Goal: Task Accomplishment & Management: Complete application form

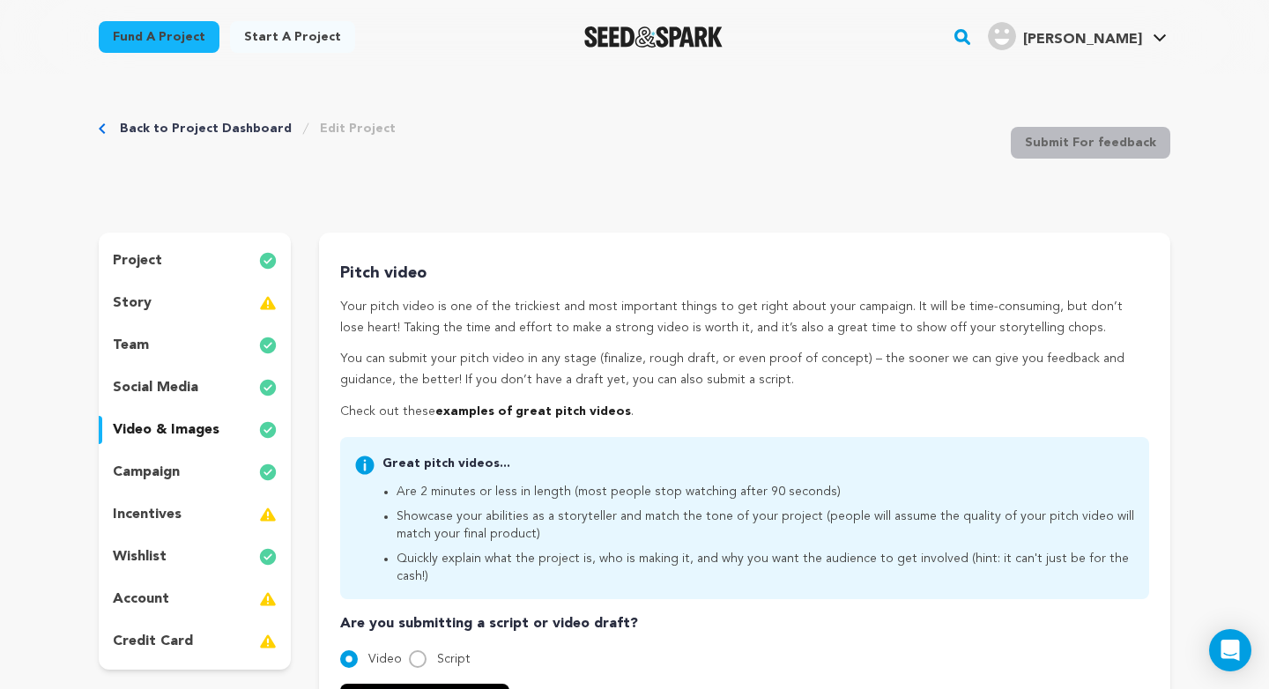
scroll to position [159, 0]
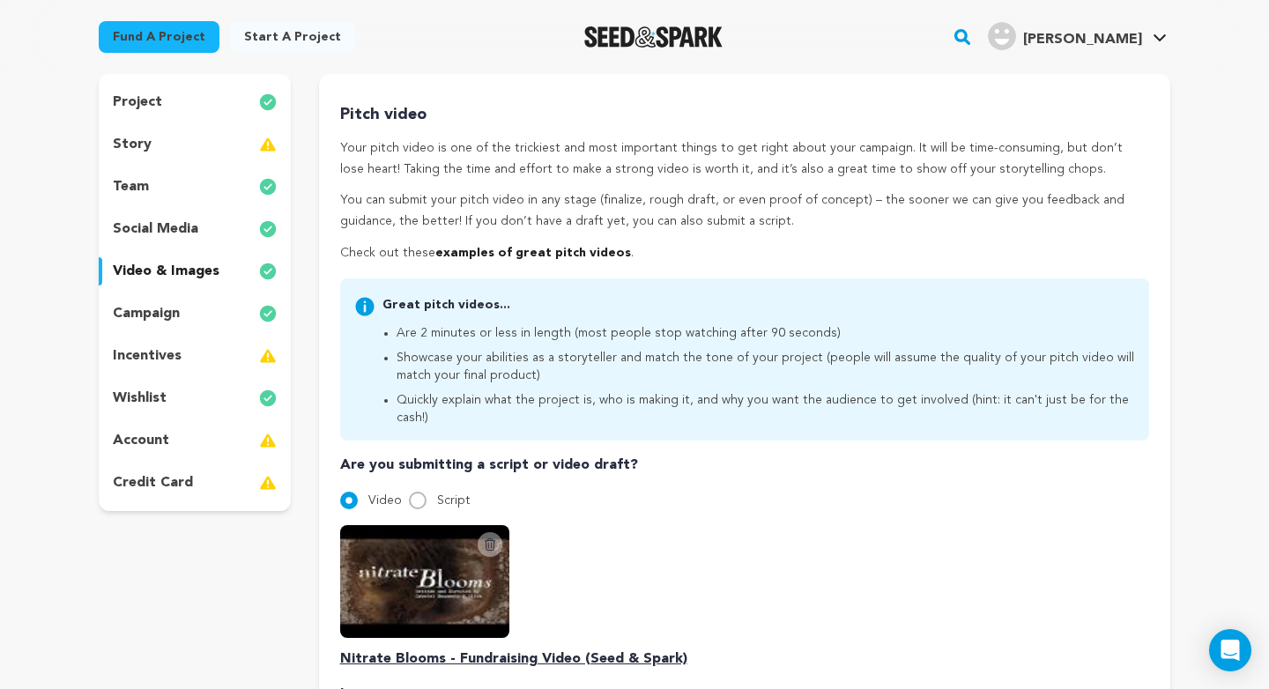
click at [169, 139] on div "story" at bounding box center [195, 144] width 192 height 28
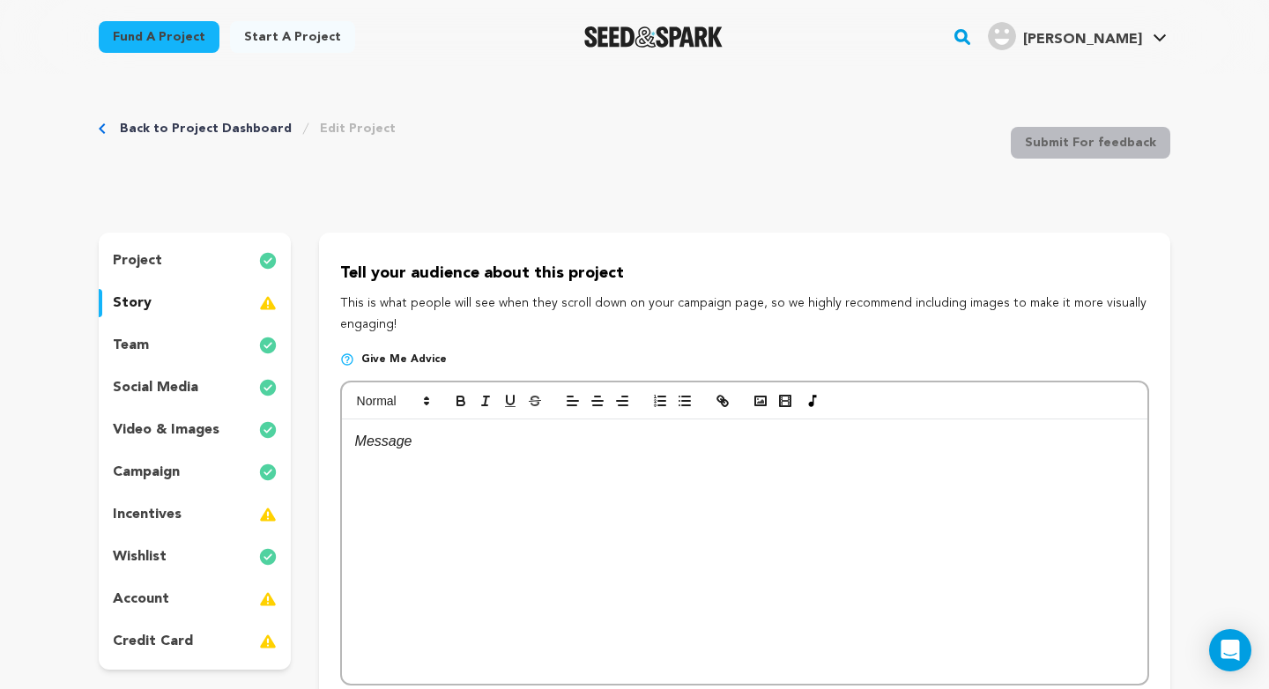
click at [160, 129] on link "Back to Project Dashboard" at bounding box center [206, 129] width 172 height 18
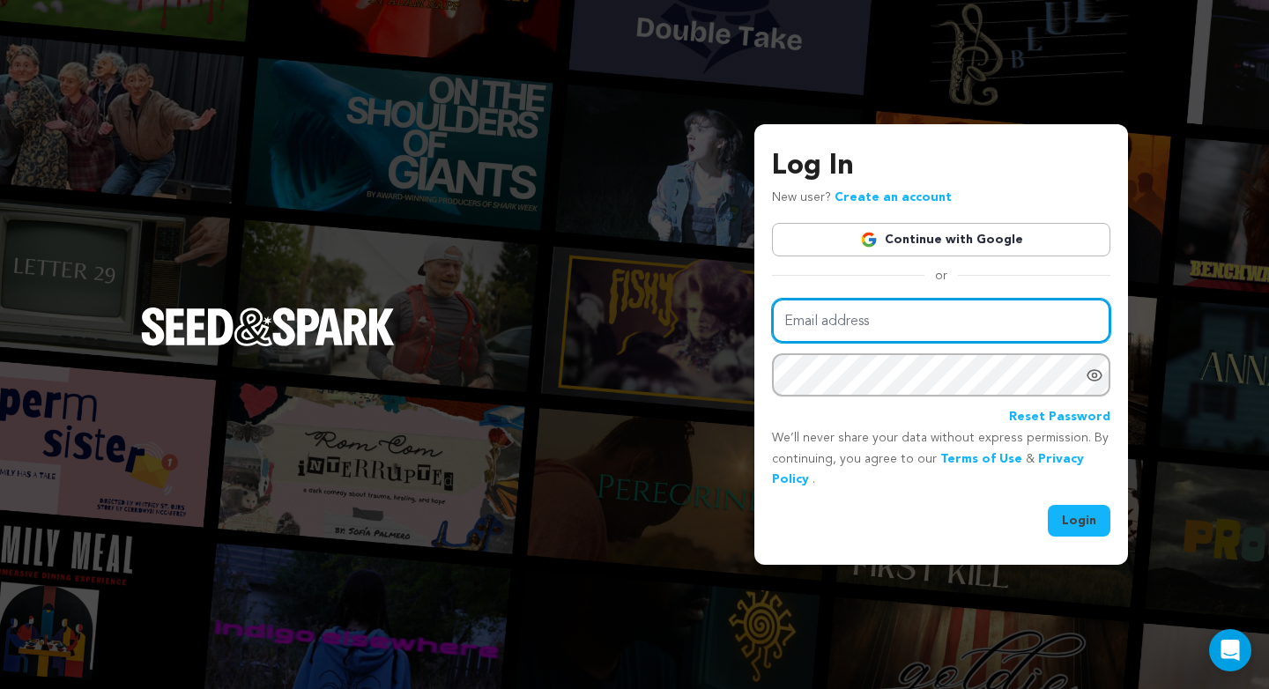
type input "nitrateblooms@gmail.com"
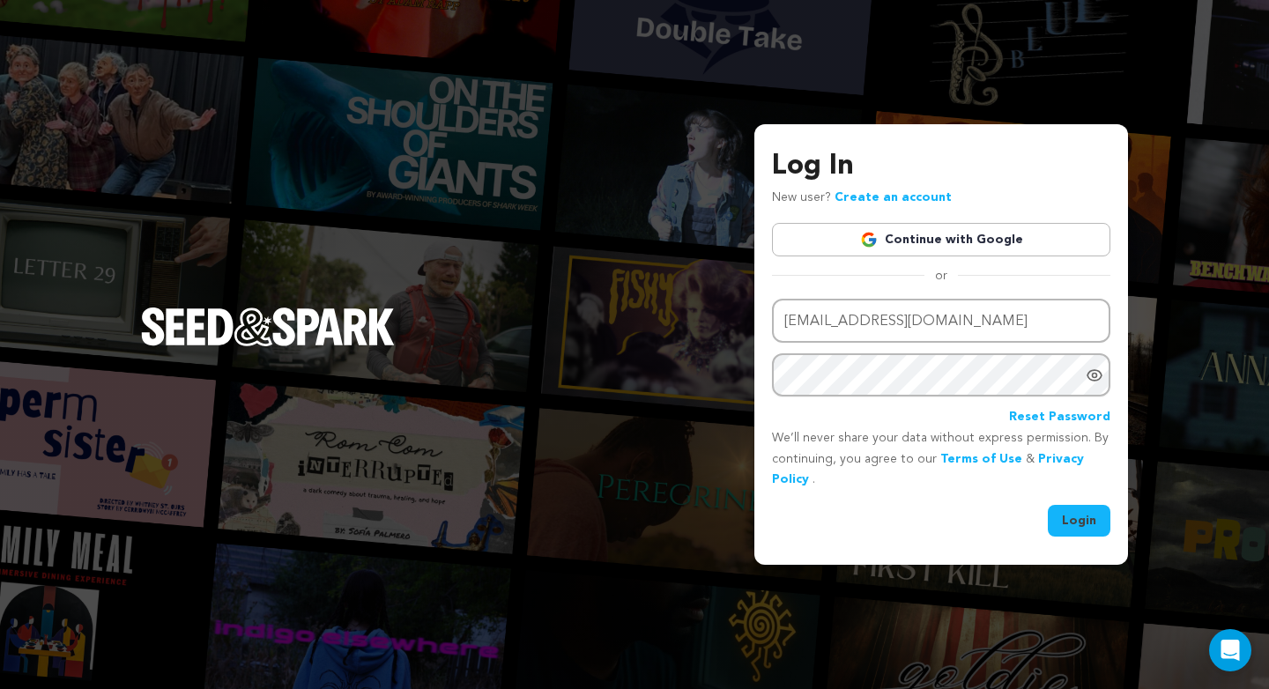
click at [1071, 517] on button "Login" at bounding box center [1078, 521] width 63 height 32
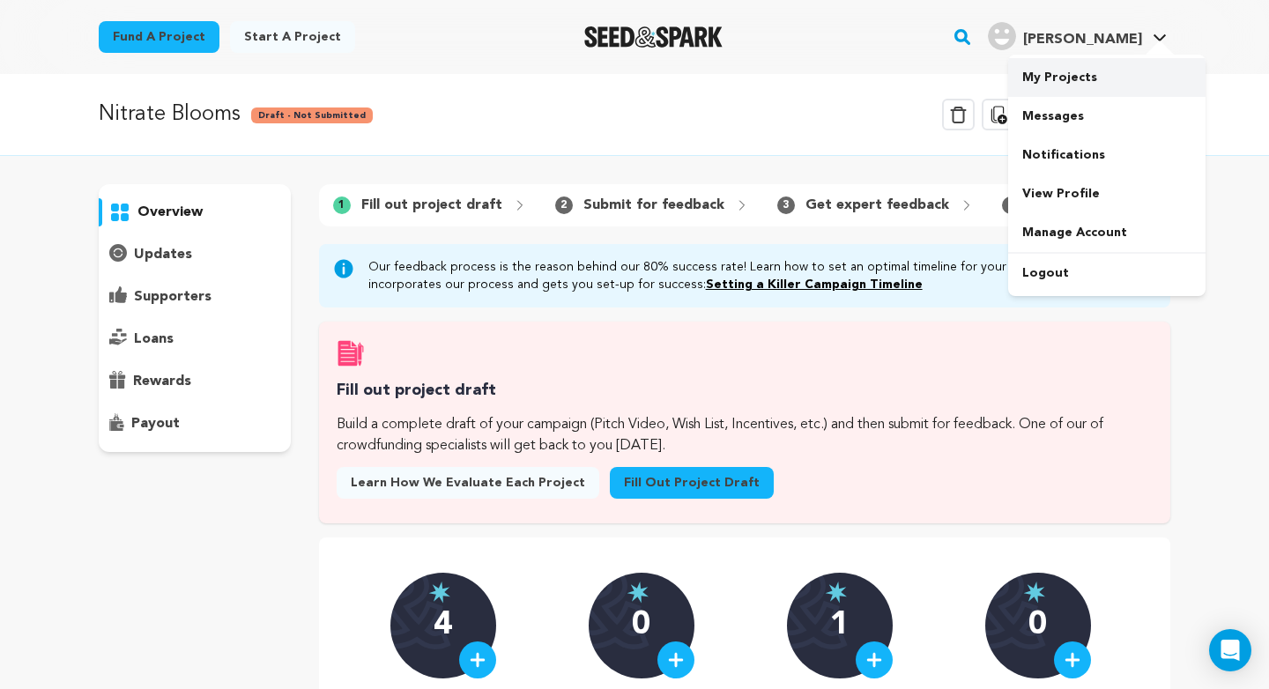
click at [1122, 77] on link "My Projects" at bounding box center [1106, 77] width 197 height 39
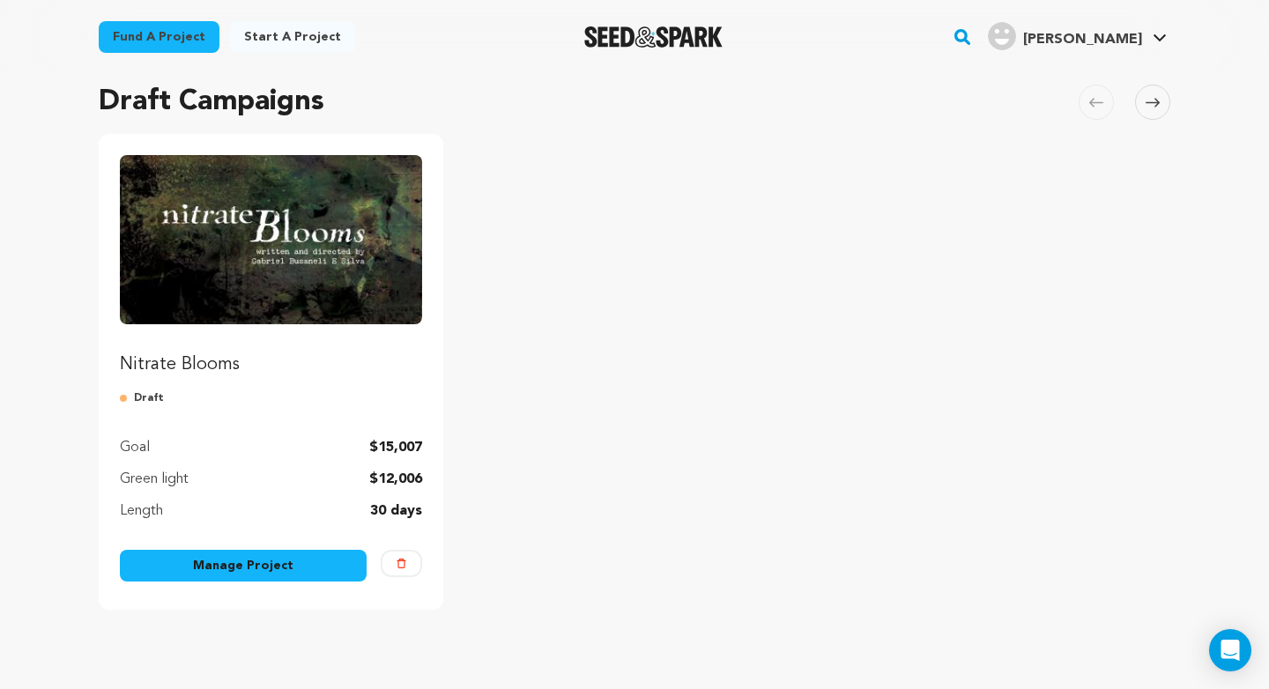
scroll to position [122, 0]
click at [357, 268] on img "Fund Nitrate Blooms" at bounding box center [271, 240] width 302 height 169
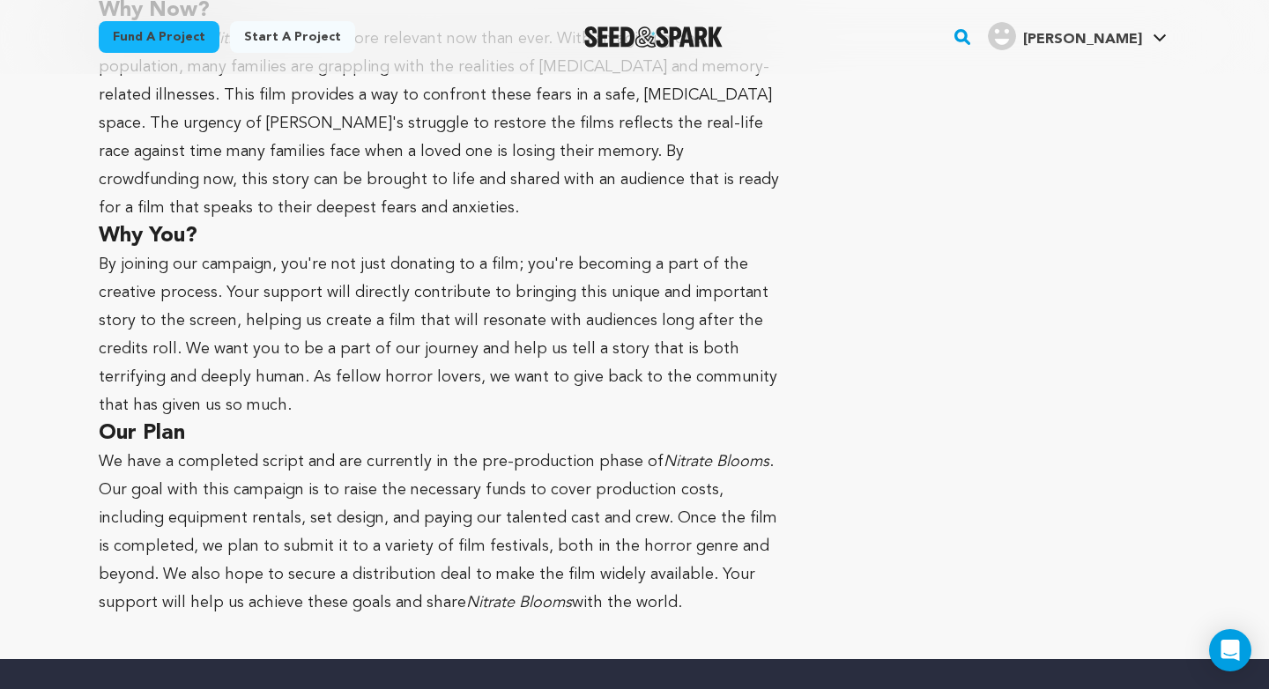
scroll to position [2288, 0]
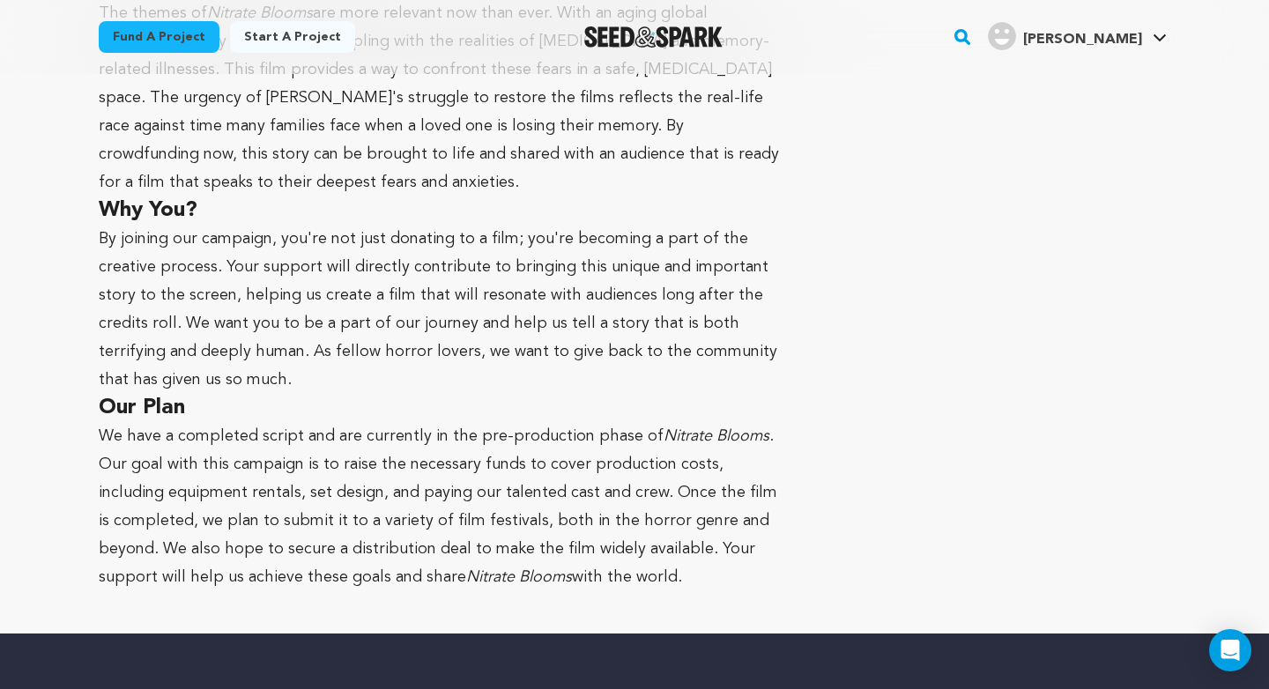
drag, startPoint x: 715, startPoint y: 500, endPoint x: 240, endPoint y: 175, distance: 576.1
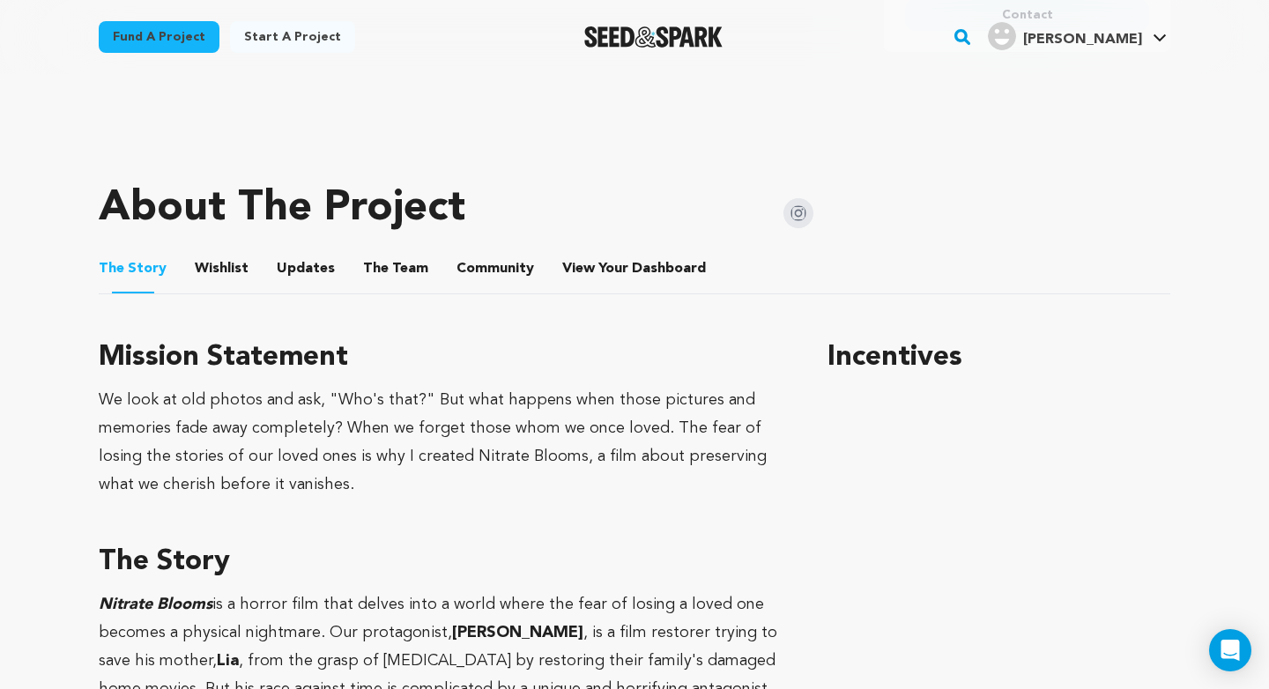
scroll to position [684, 0]
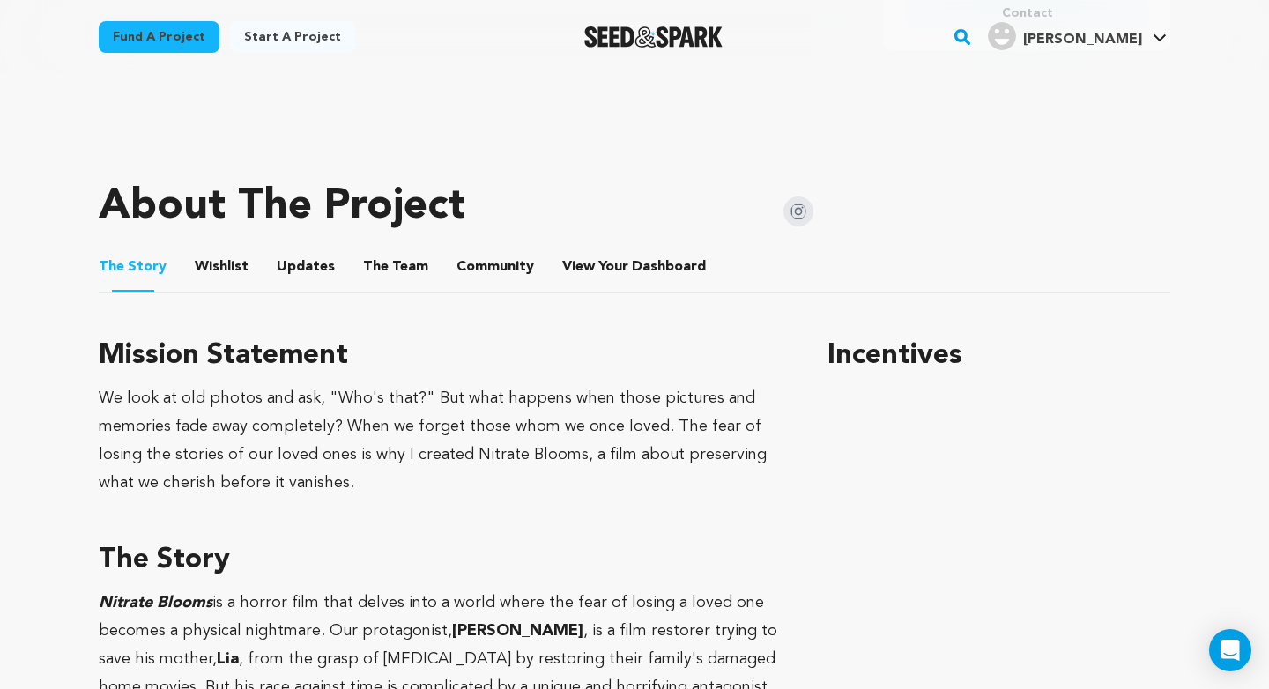
drag, startPoint x: 92, startPoint y: 548, endPoint x: 481, endPoint y: 615, distance: 394.2
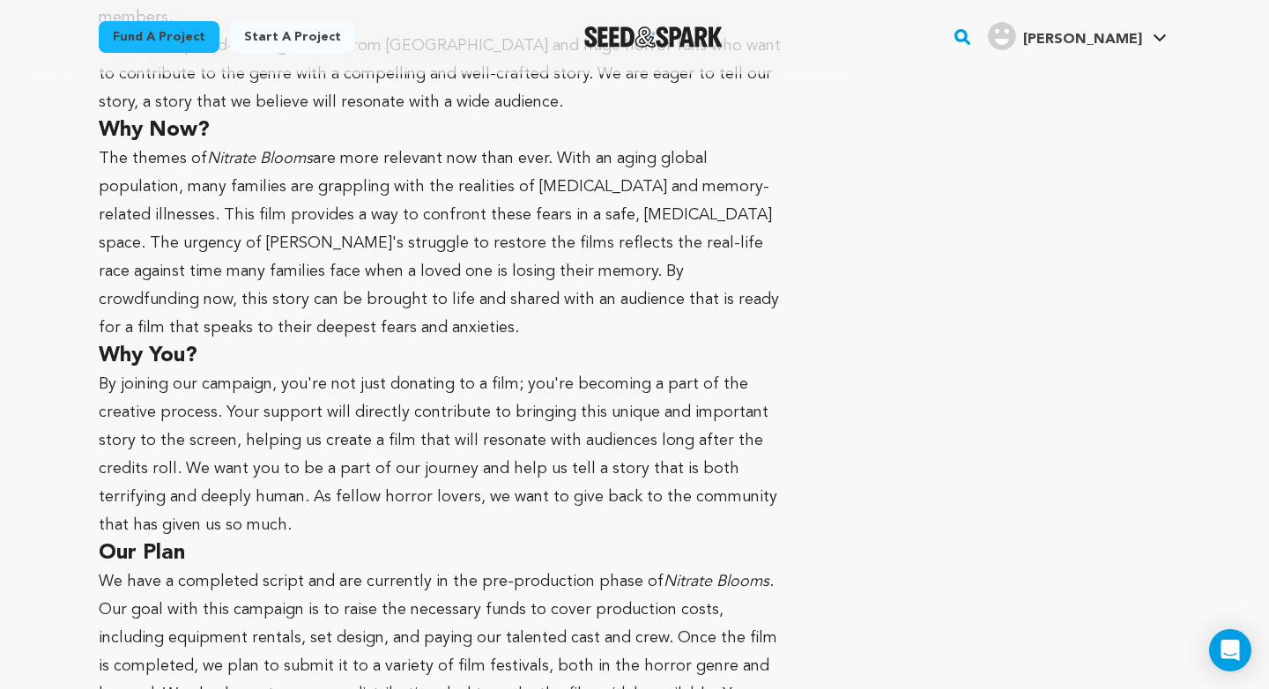
scroll to position [2352, 0]
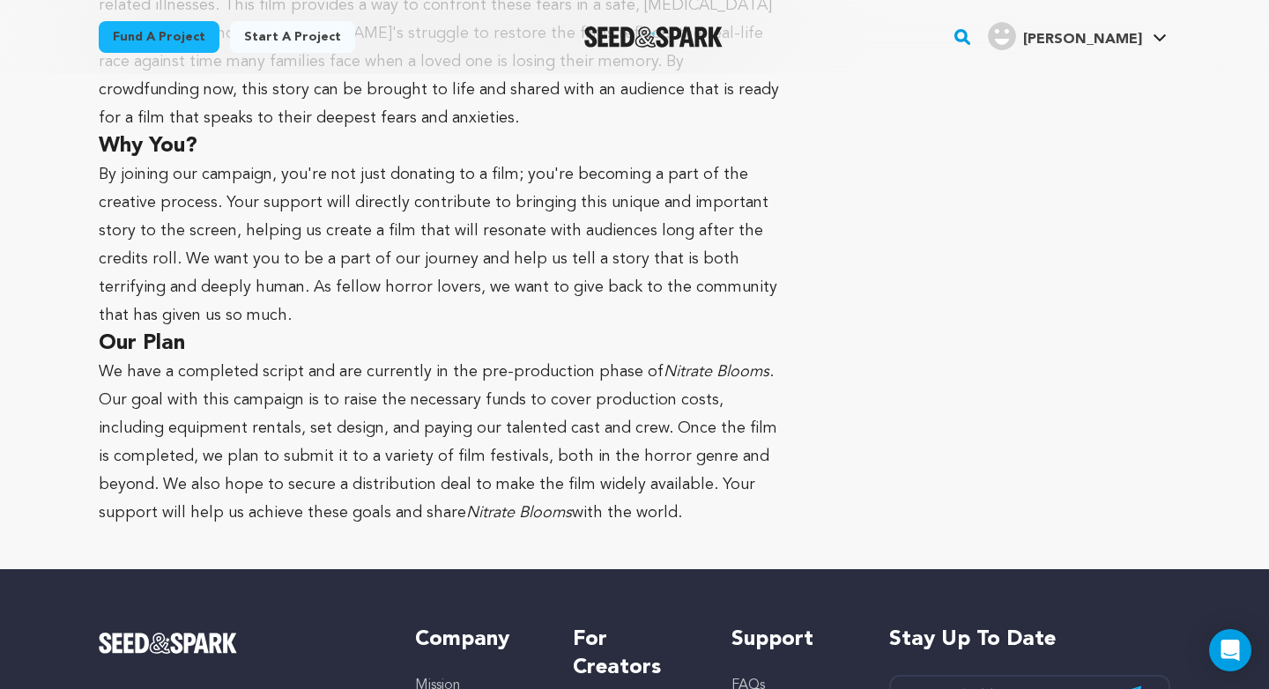
click at [680, 425] on p "We have a completed script and are currently in the pre-production phase of Nit…" at bounding box center [442, 442] width 686 height 169
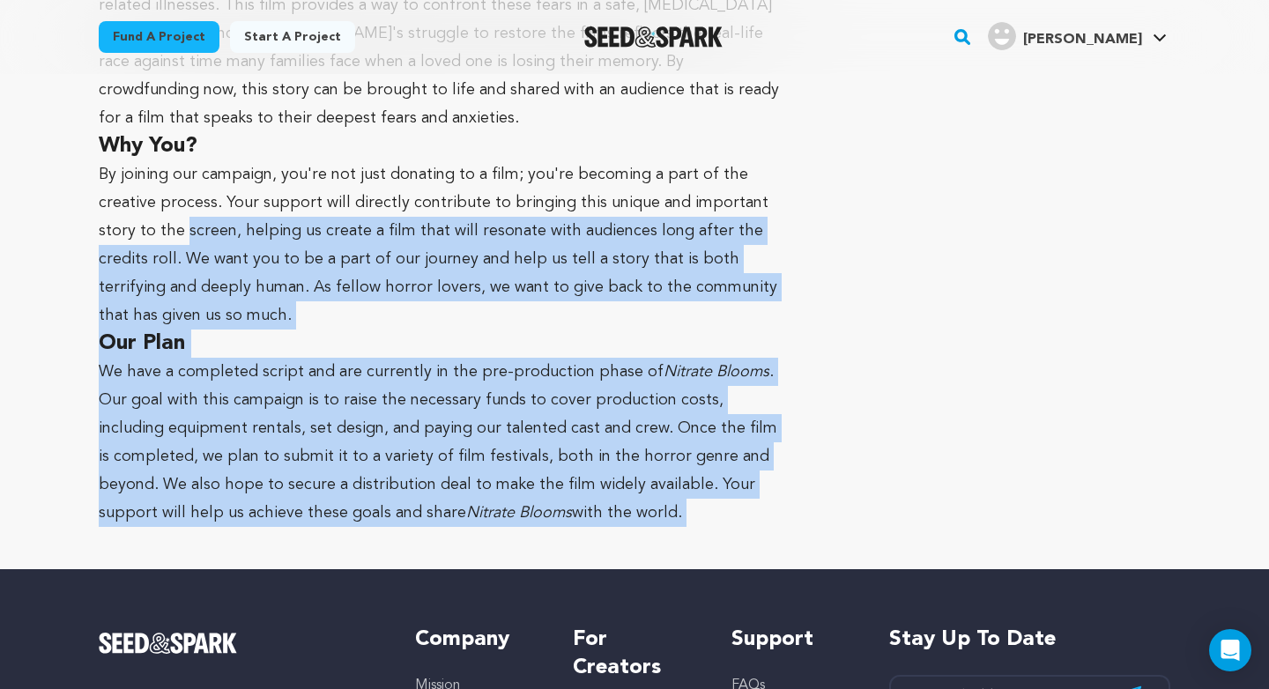
drag, startPoint x: 680, startPoint y: 425, endPoint x: 149, endPoint y: 133, distance: 606.4
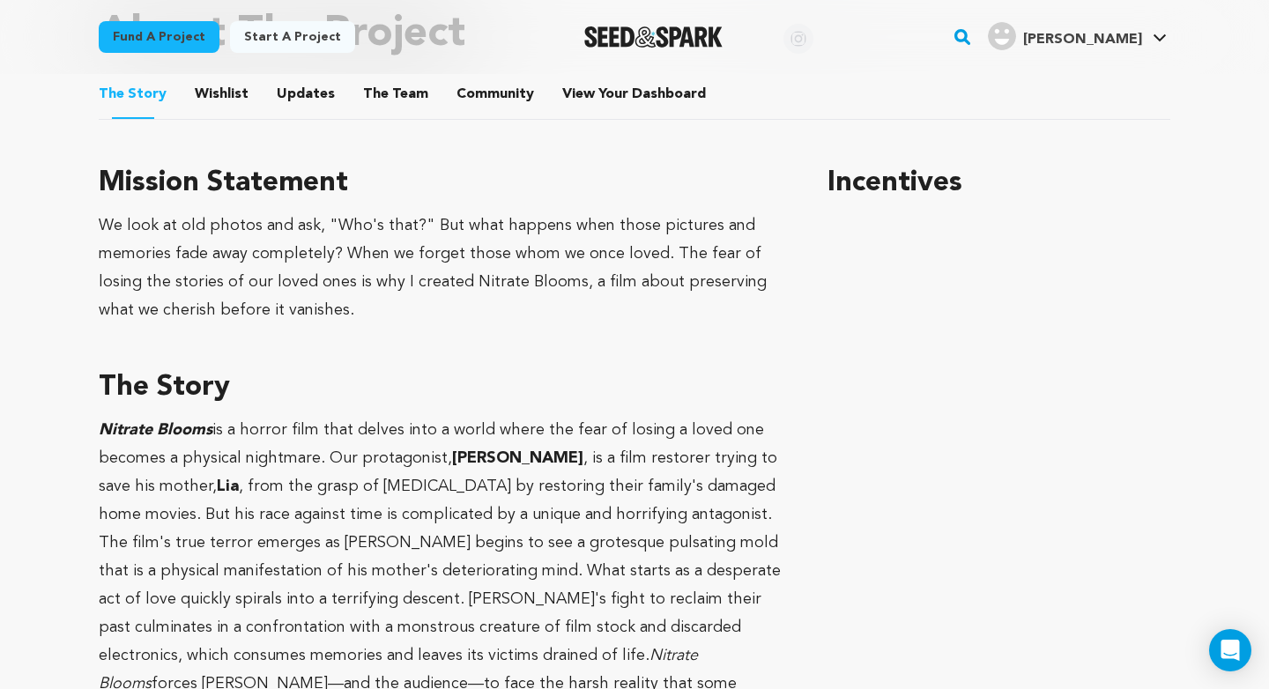
scroll to position [648, 0]
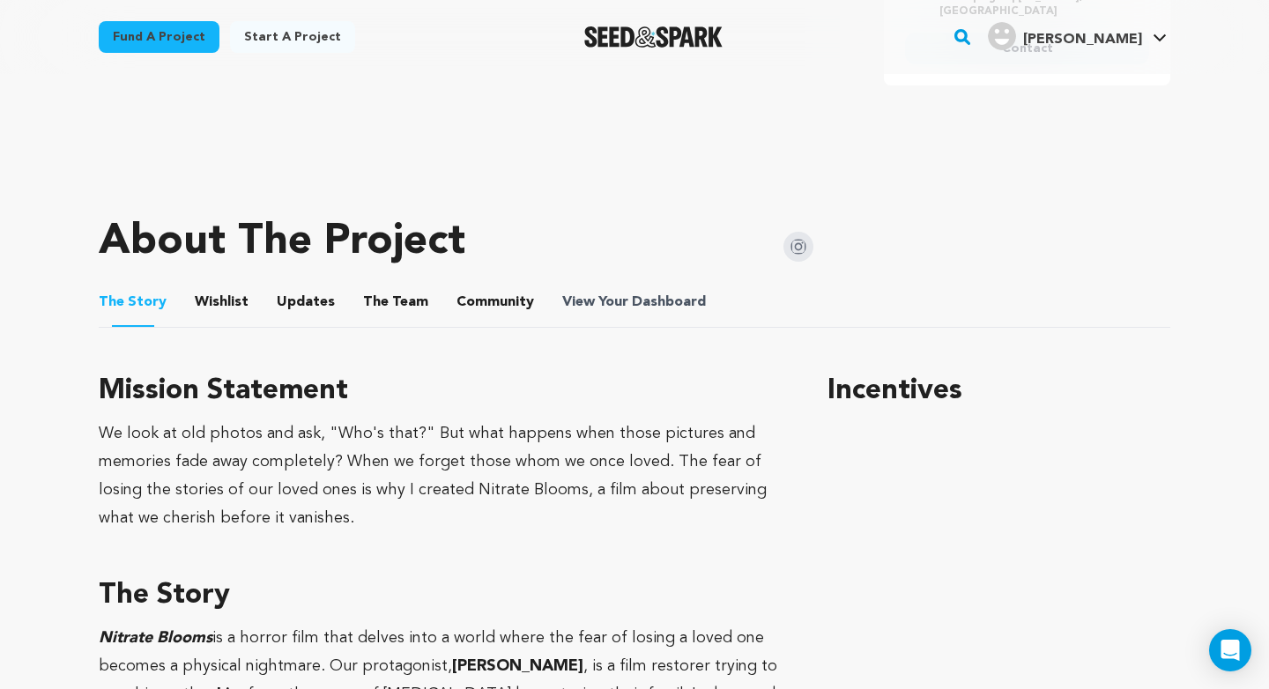
click at [603, 303] on span "View Your Dashboard" at bounding box center [635, 302] width 147 height 21
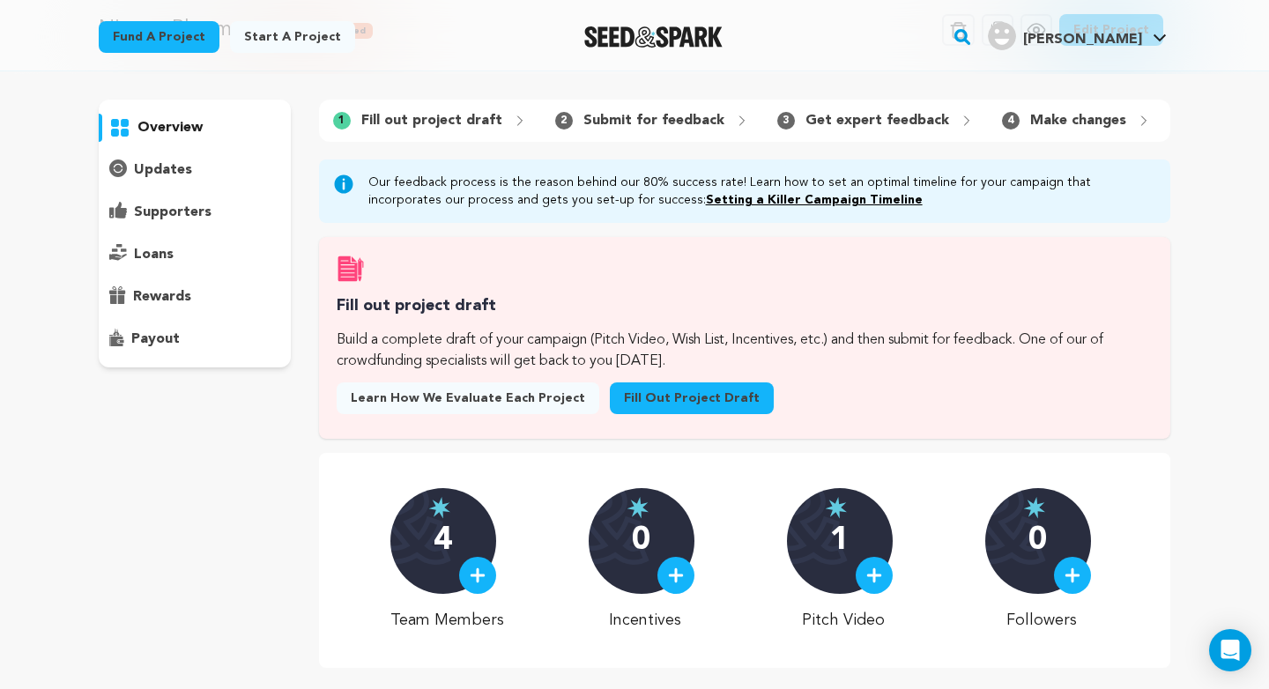
scroll to position [86, 0]
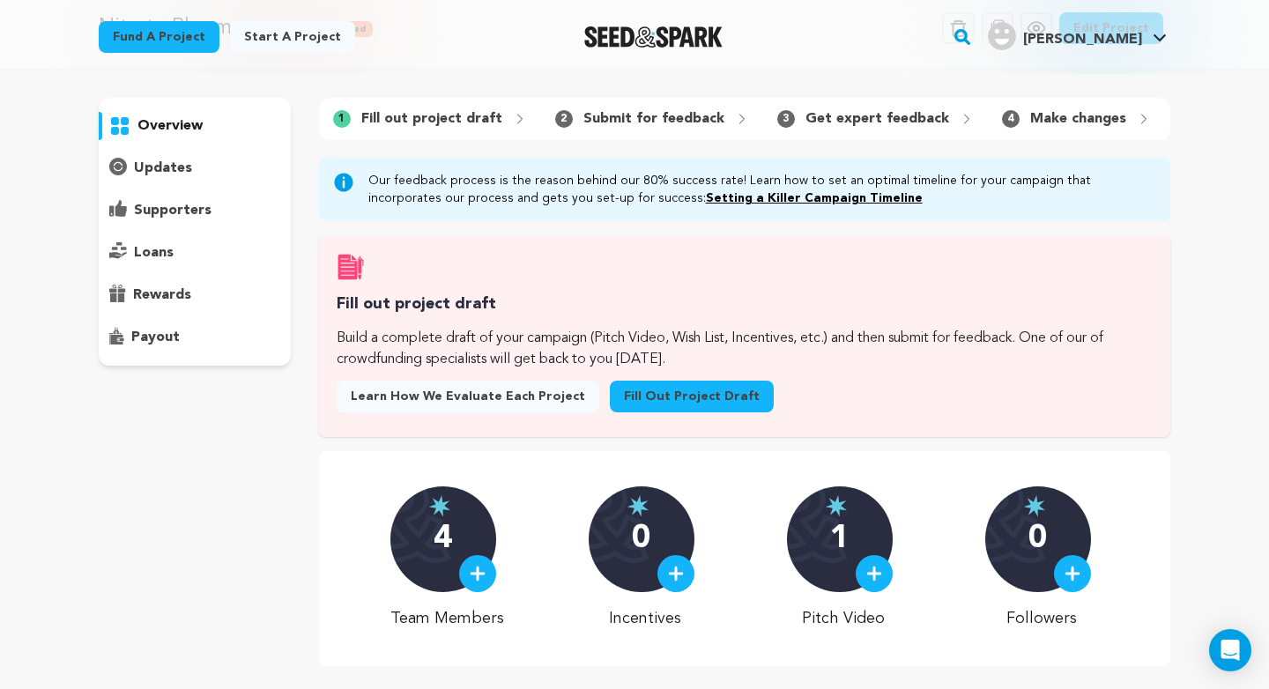
click at [688, 393] on link "Fill out project draft" at bounding box center [692, 397] width 164 height 32
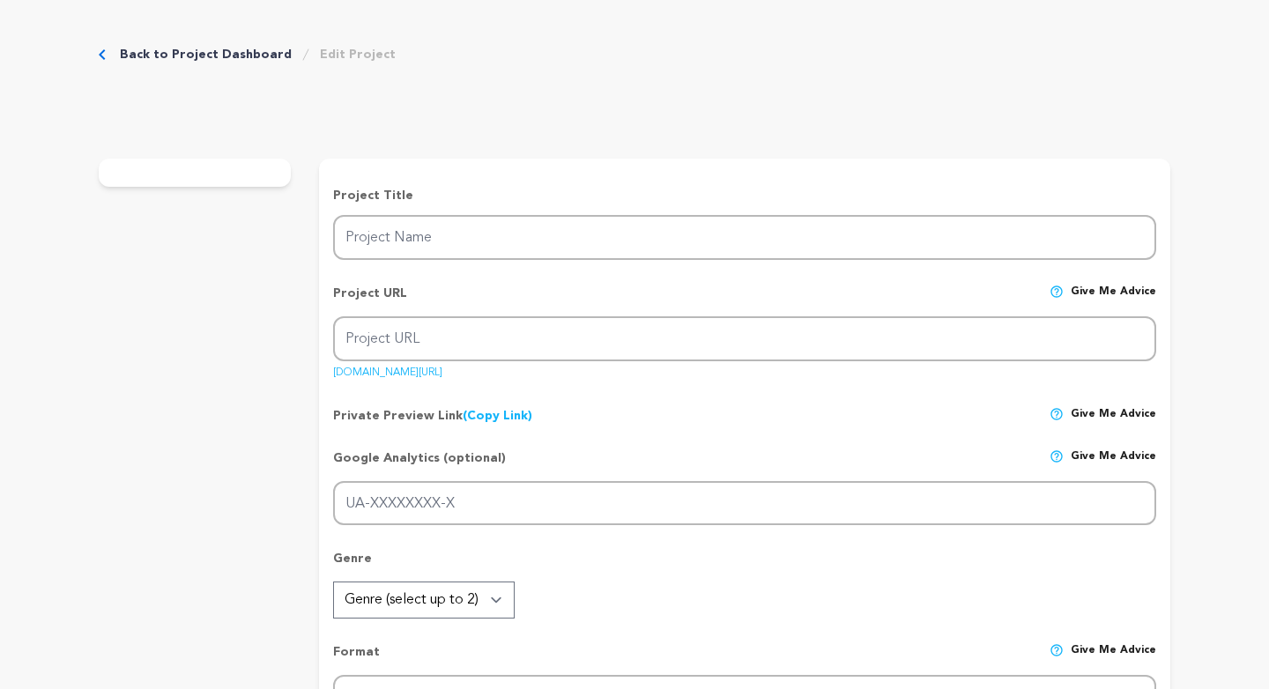
type input "Nitrate Blooms"
type input "nitrate-blooms"
type input "A film archivist attempts to stave off the supernatural decay spreading through…"
type textarea "Nitrate Blooms is a film that explores [PERSON_NAME]'s fight against decay to s…"
type textarea "We look at old photos and ask, "Who's that?" But what happens when those pictur…"
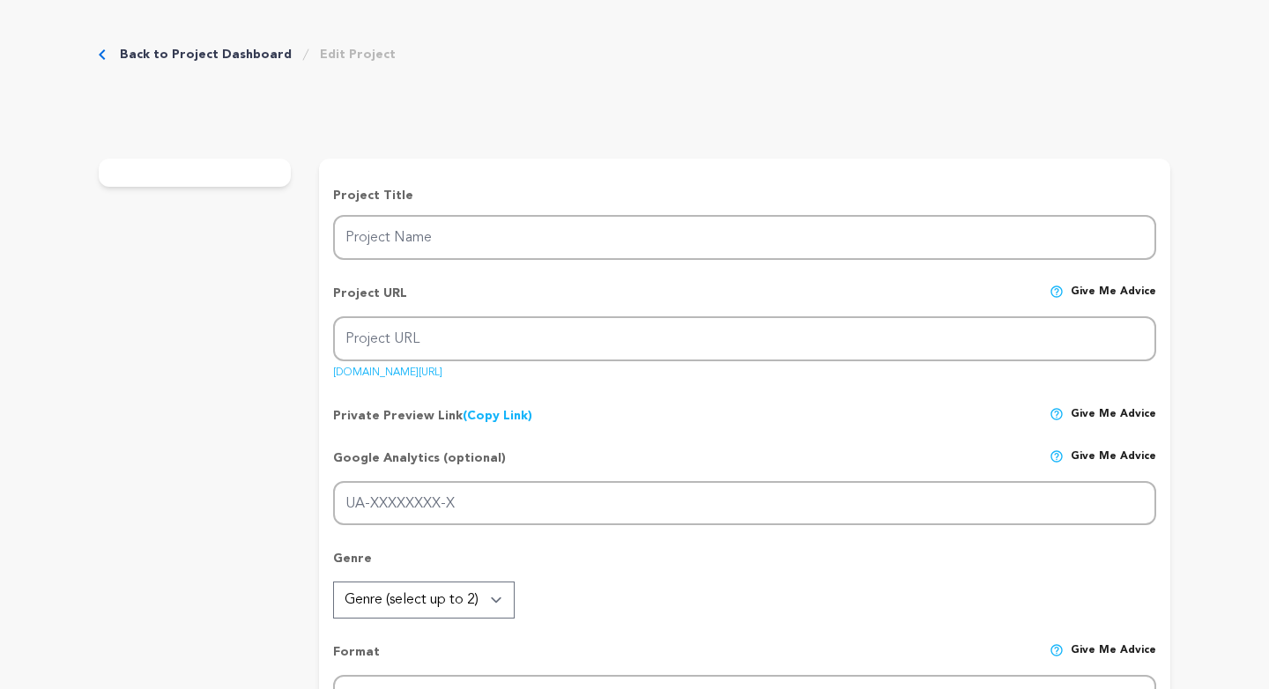
type textarea "[US_STATE][GEOGRAPHIC_DATA] ([GEOGRAPHIC_DATA]) Tisch School of the Arts"
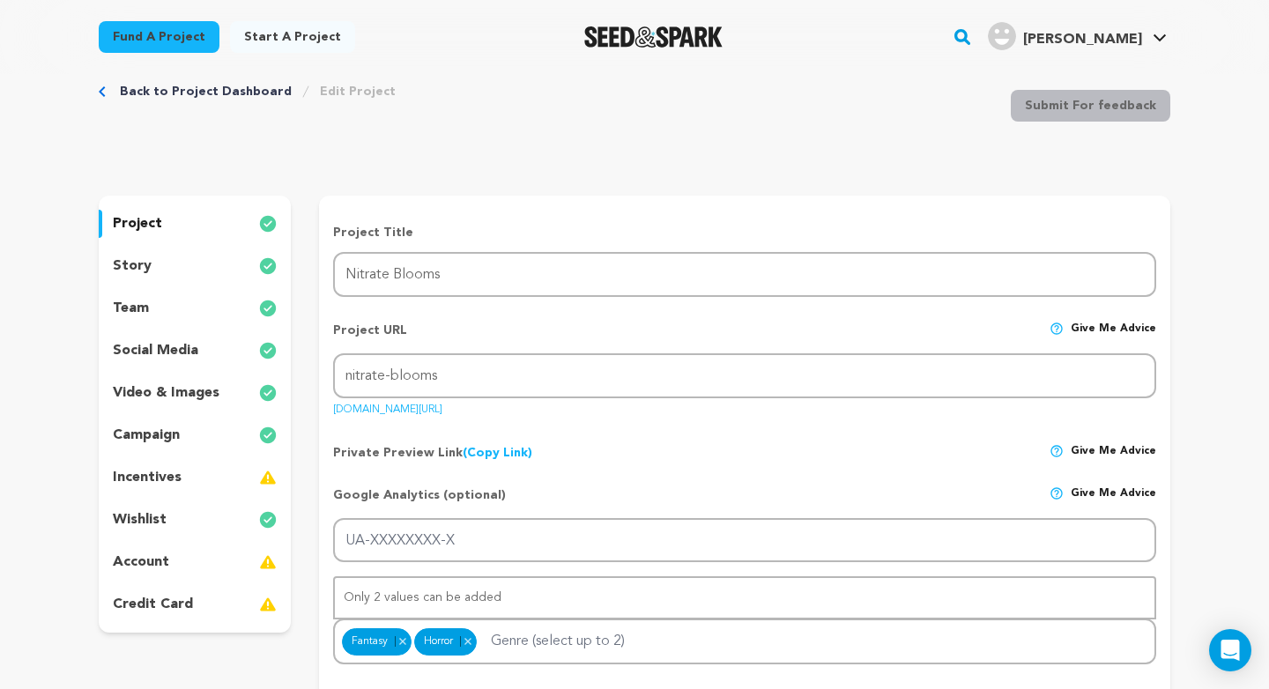
scroll to position [40, 0]
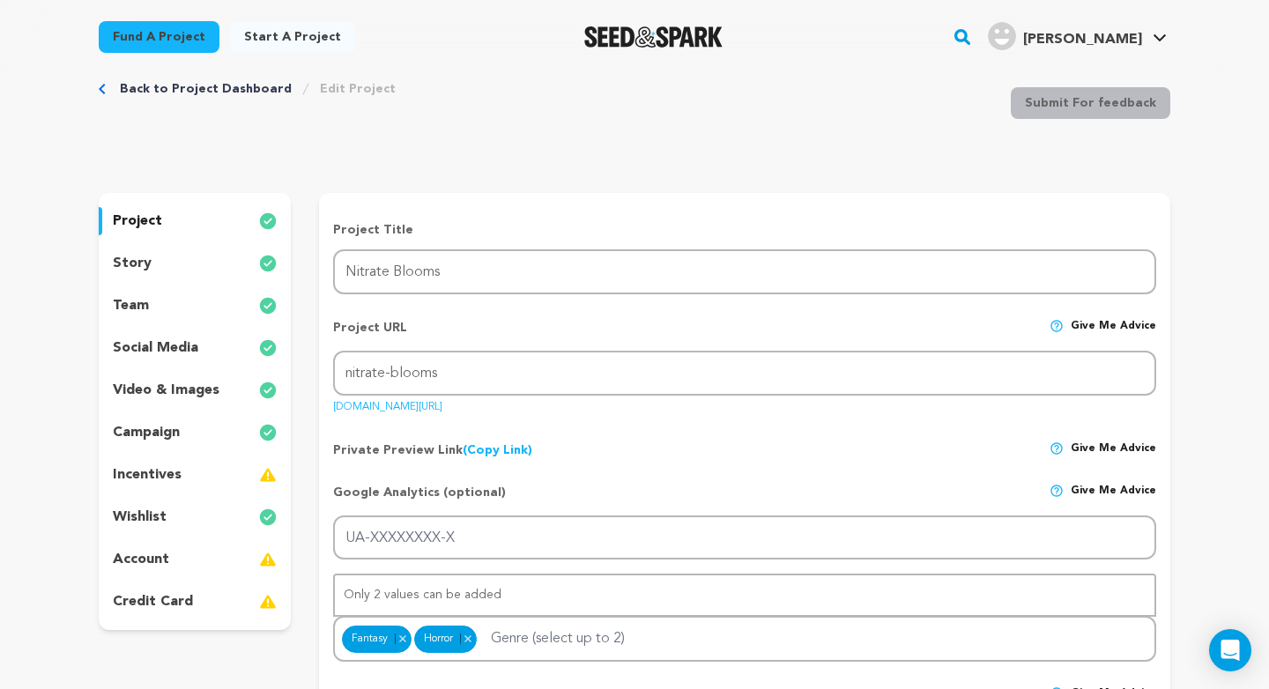
click at [178, 268] on div "story" at bounding box center [195, 263] width 192 height 28
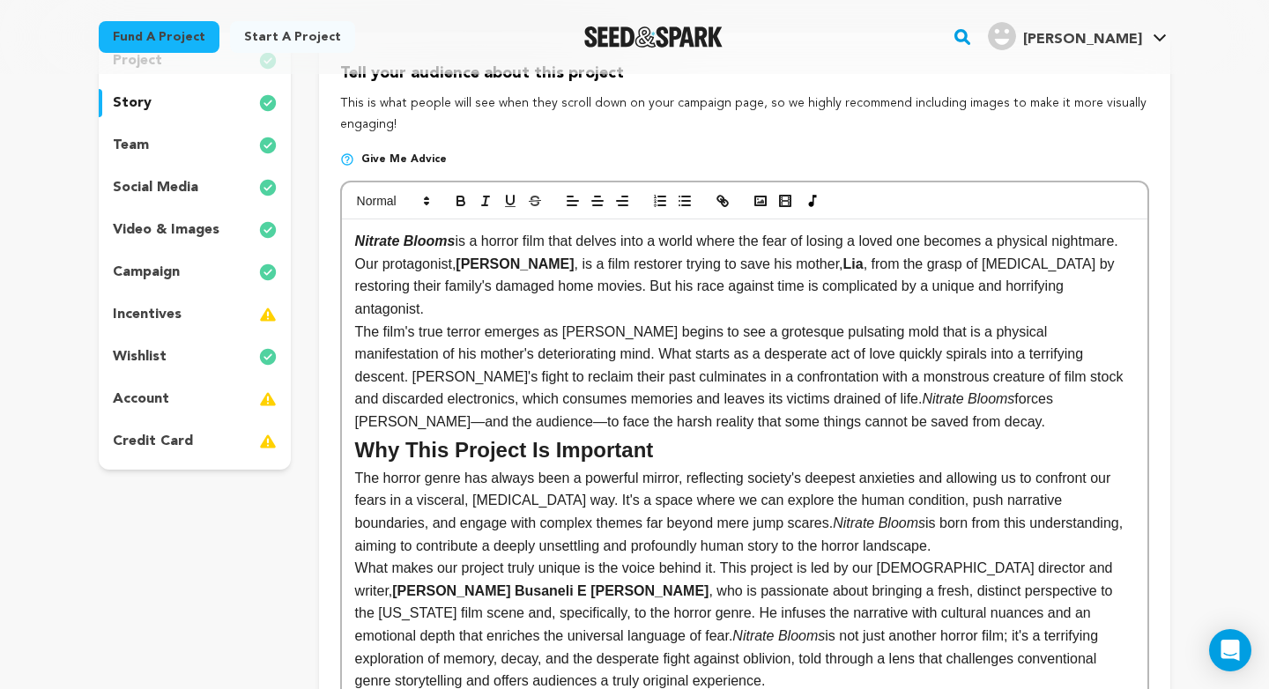
scroll to position [202, 0]
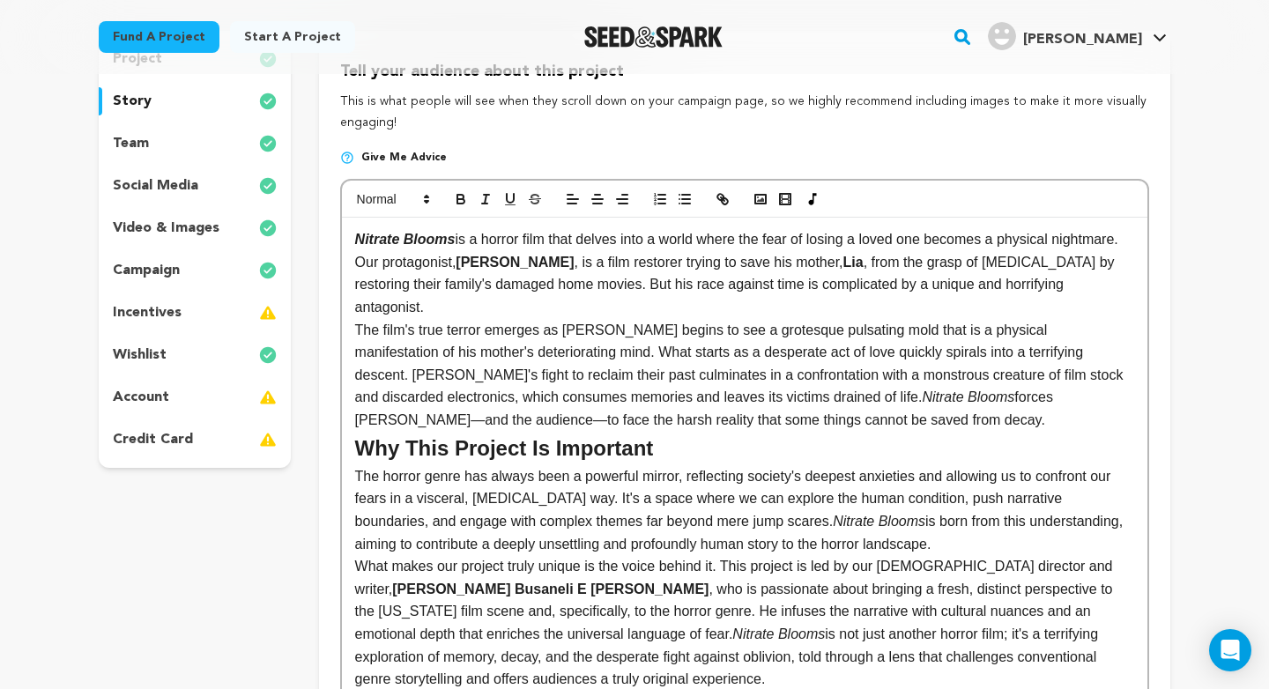
click at [604, 349] on p "The film's true terror emerges as [PERSON_NAME] begins to see a grotesque pulsa…" at bounding box center [744, 375] width 779 height 113
copy div "Loremip Dolors am c adipis elit sedd eiusmo temp i utlab etdol mag aliq en admi…"
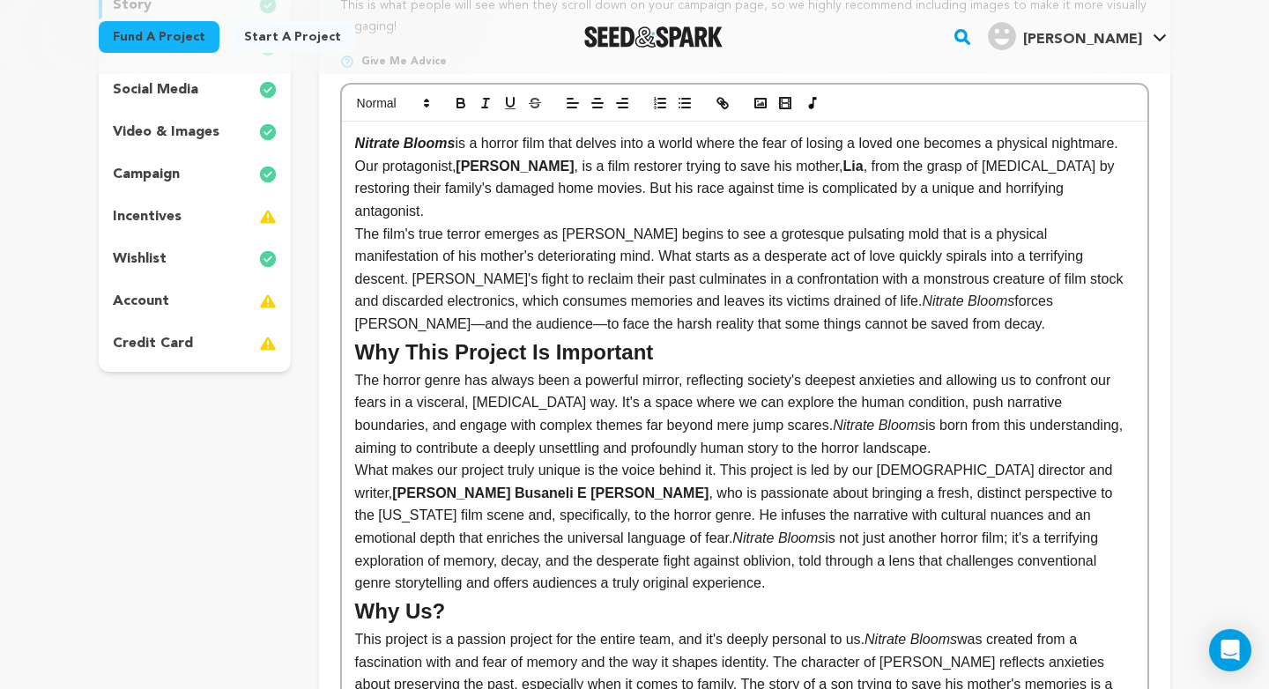
scroll to position [186, 0]
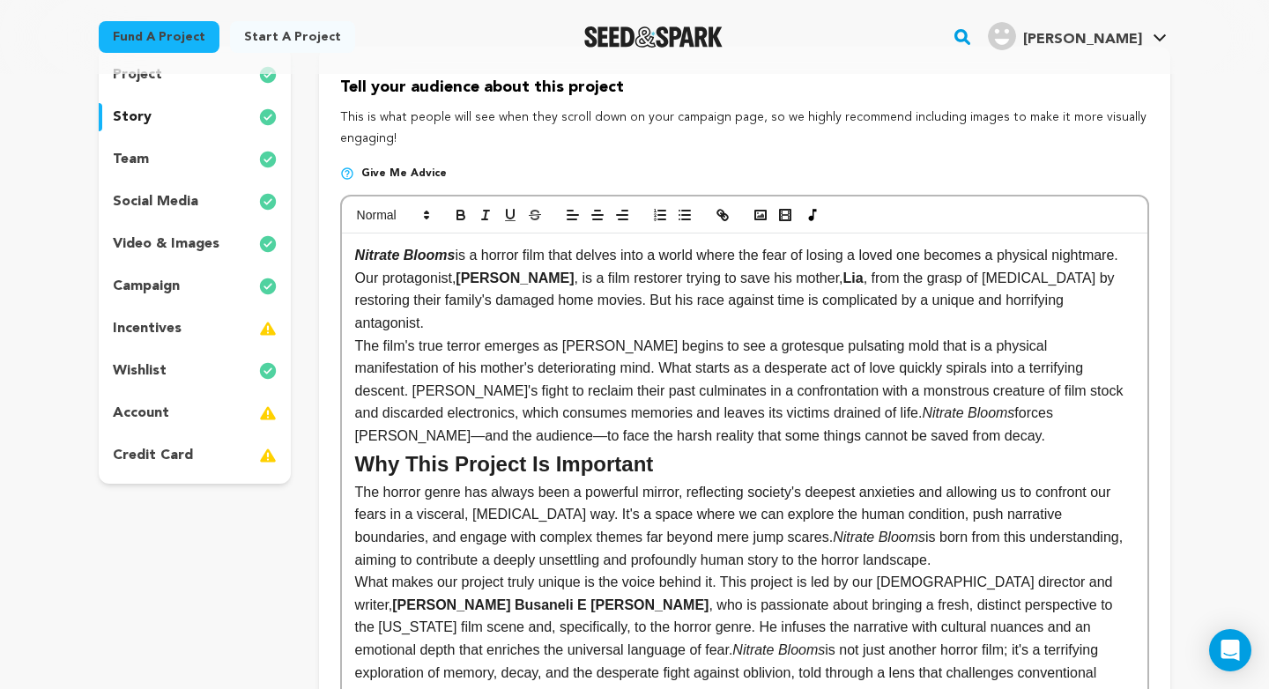
click at [521, 323] on p "Nitrate Blooms is a horror film that delves into a world where the fear of losi…" at bounding box center [744, 289] width 779 height 90
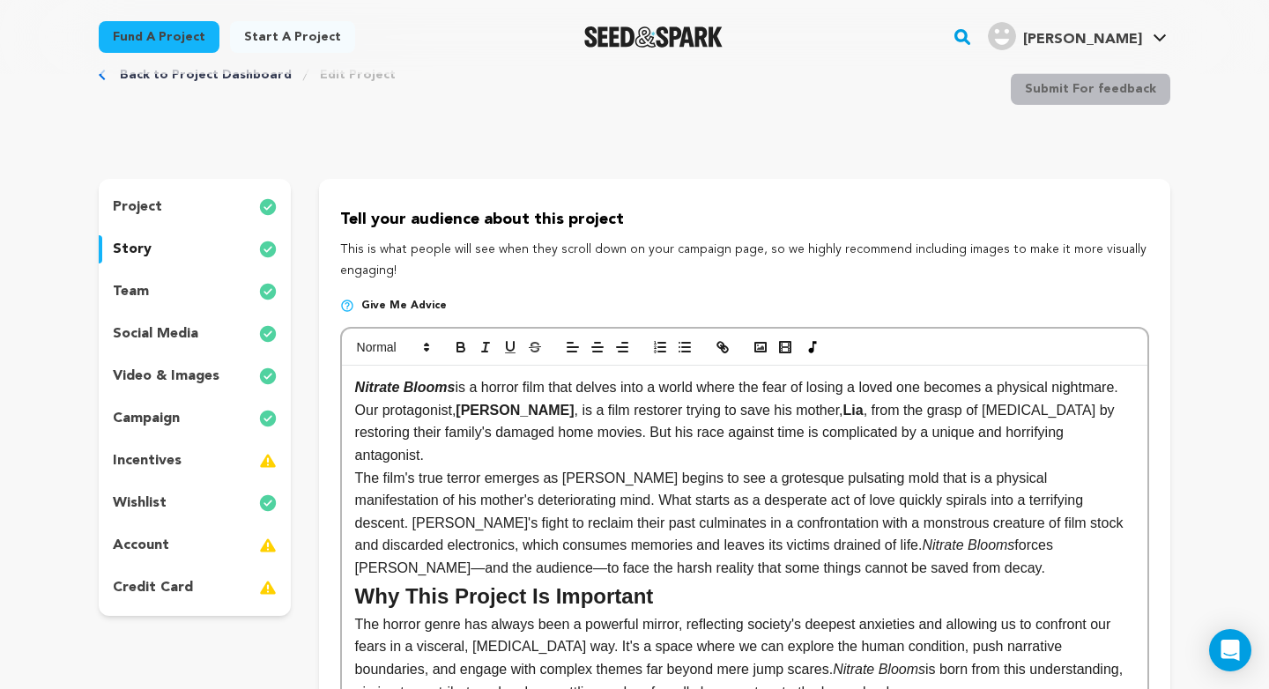
scroll to position [51, 0]
